Goal: Navigation & Orientation: Find specific page/section

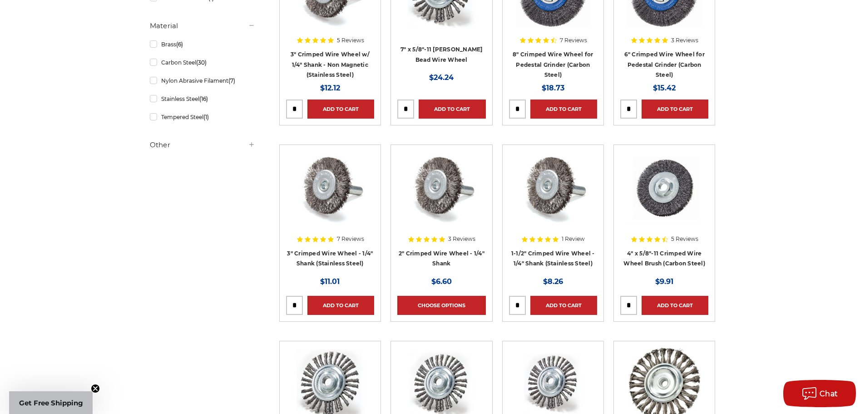
scroll to position [500, 0]
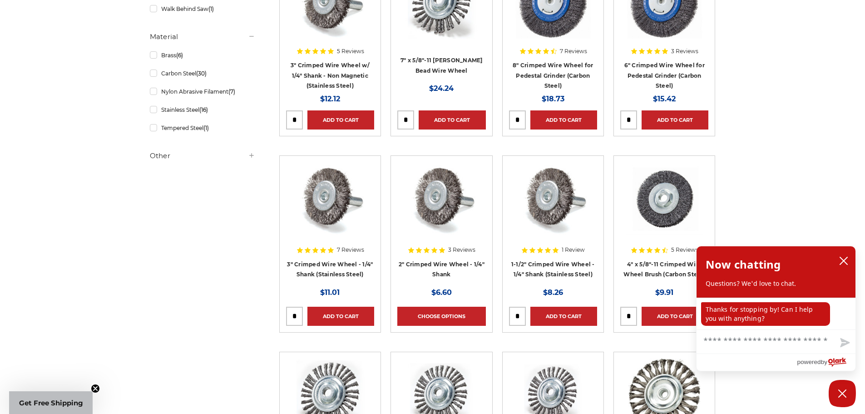
click at [439, 210] on img at bounding box center [441, 198] width 73 height 73
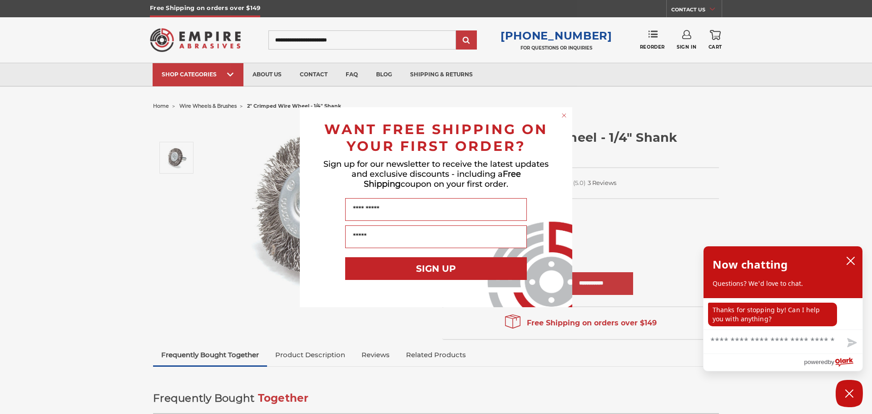
drag, startPoint x: 566, startPoint y: 114, endPoint x: 549, endPoint y: 123, distance: 18.5
click at [565, 114] on icon "Close dialog" at bounding box center [564, 115] width 9 height 9
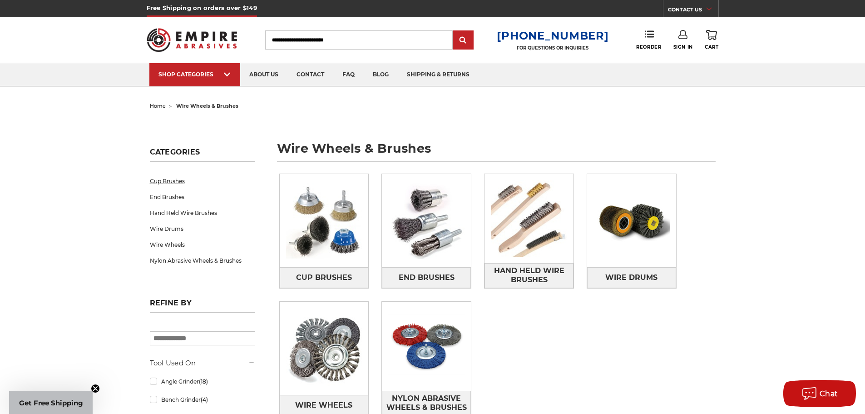
click at [176, 183] on link "Cup Brushes" at bounding box center [202, 181] width 105 height 16
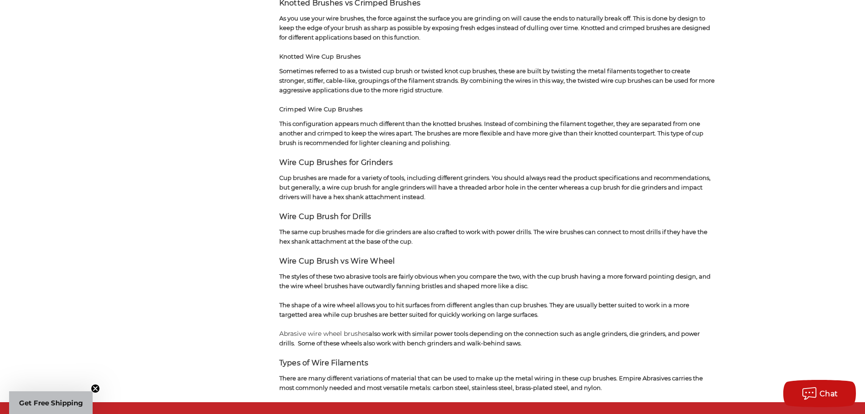
scroll to position [954, 0]
